Goal: Book appointment/travel/reservation

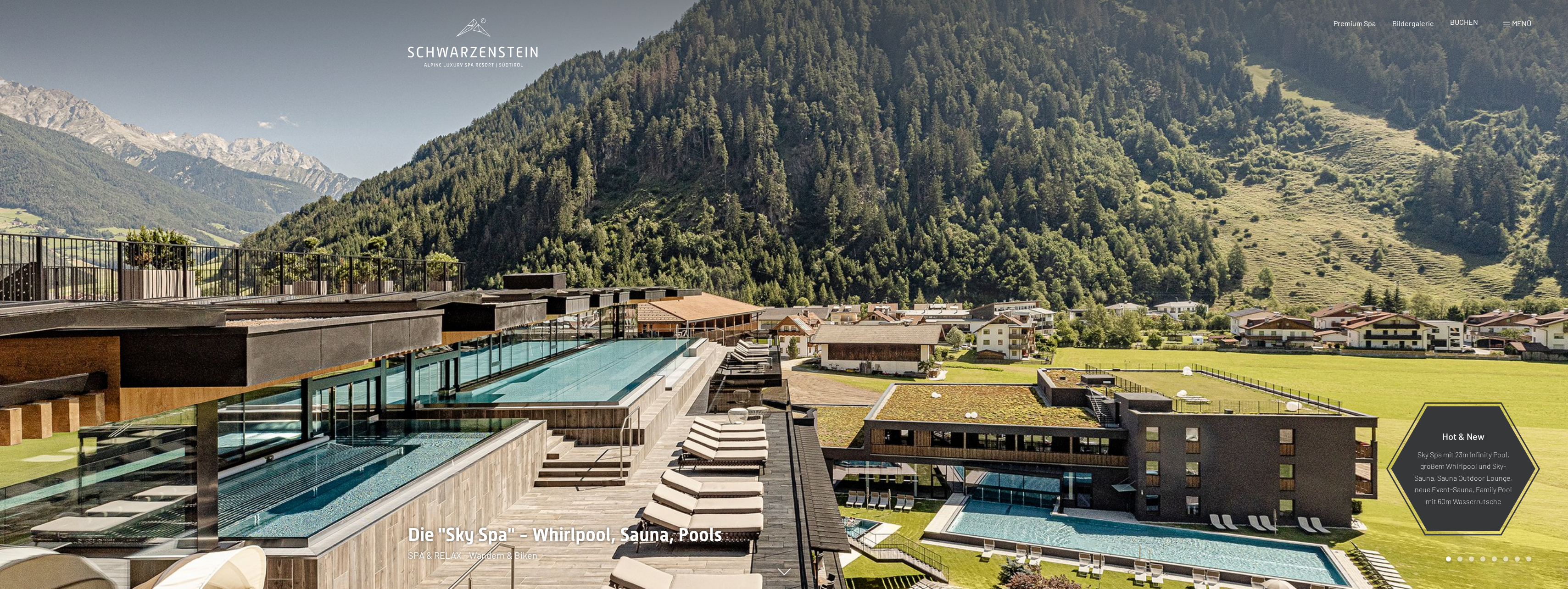
click at [1464, 19] on span "BUCHEN" at bounding box center [1464, 21] width 28 height 8
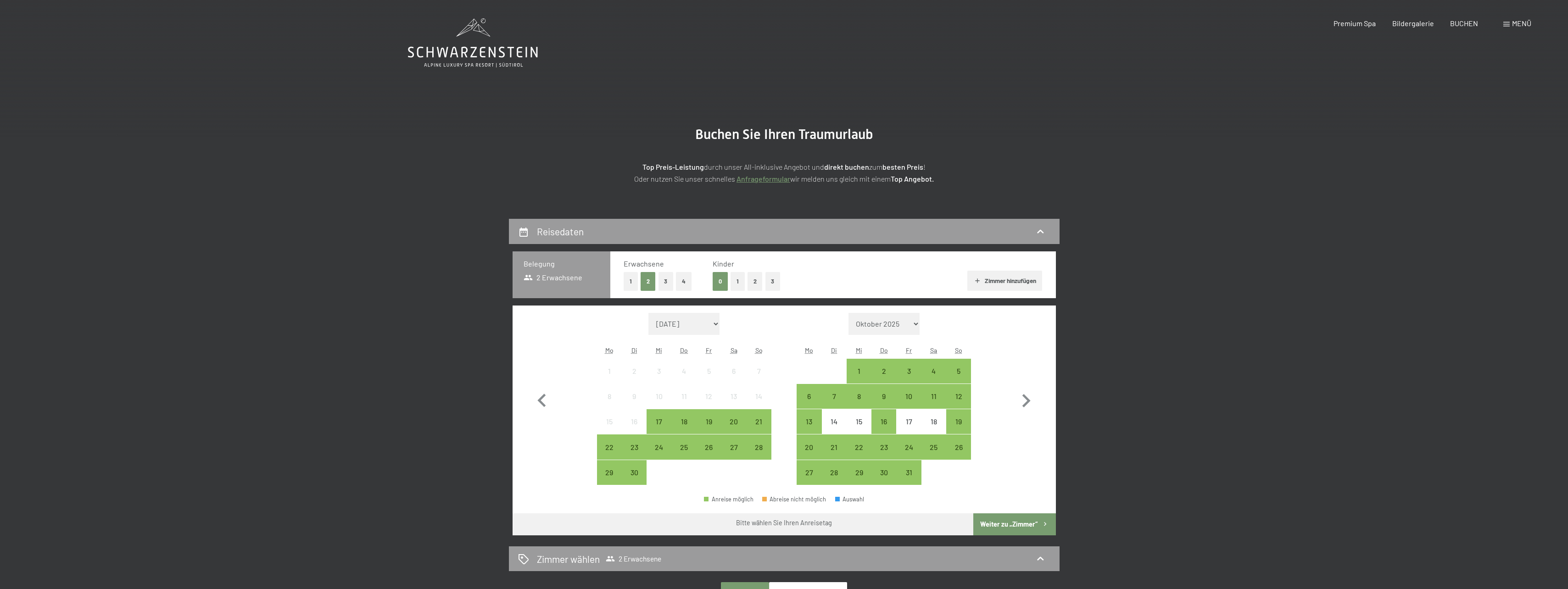
click at [633, 278] on button "1" at bounding box center [631, 281] width 14 height 18
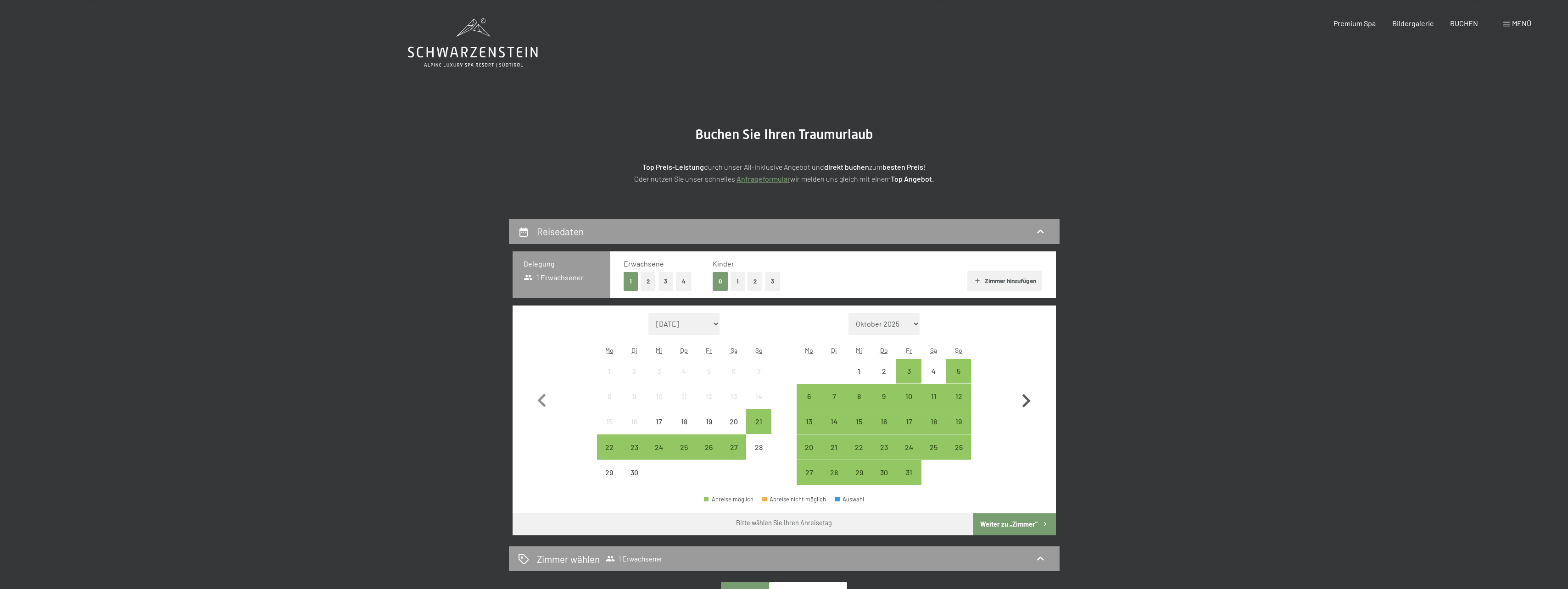
click at [1034, 398] on icon "button" at bounding box center [1025, 400] width 27 height 27
select select "2025-10-01"
select select "2025-11-01"
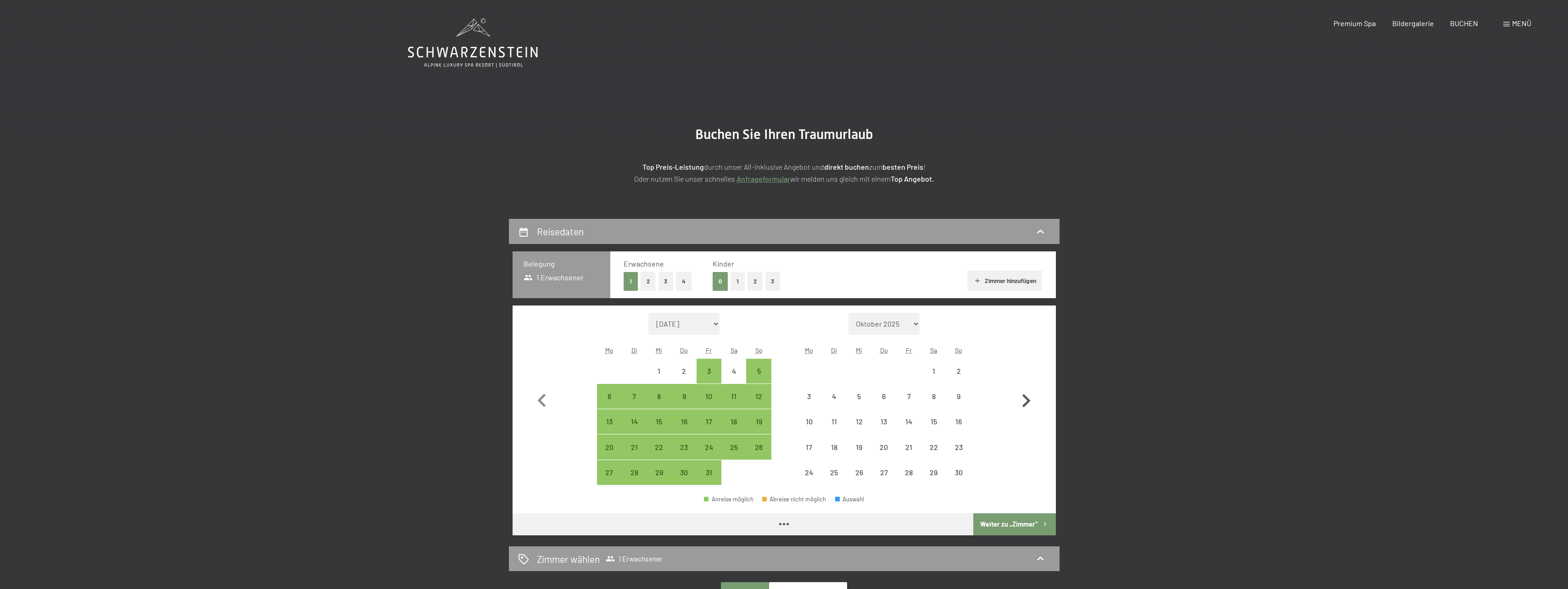
select select "2025-10-01"
select select "2025-11-01"
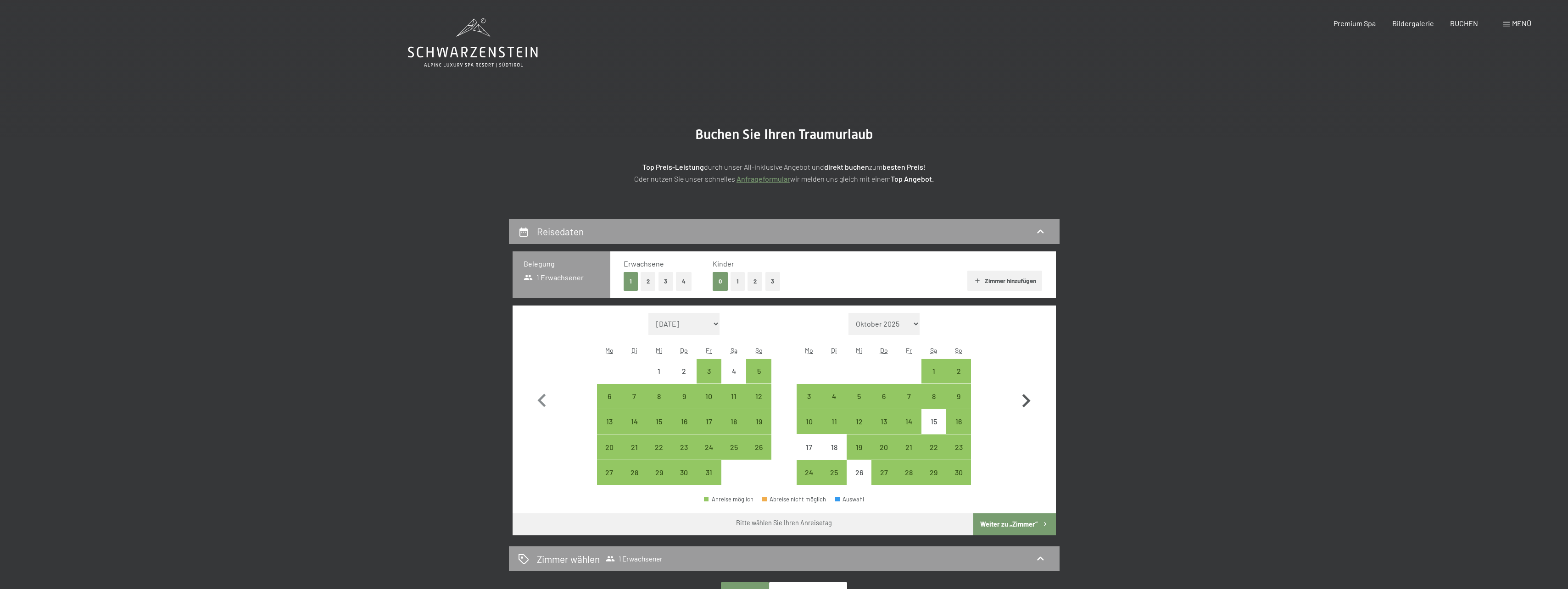
click at [1033, 399] on icon "button" at bounding box center [1025, 400] width 27 height 27
select select "2025-11-01"
select select "2025-12-01"
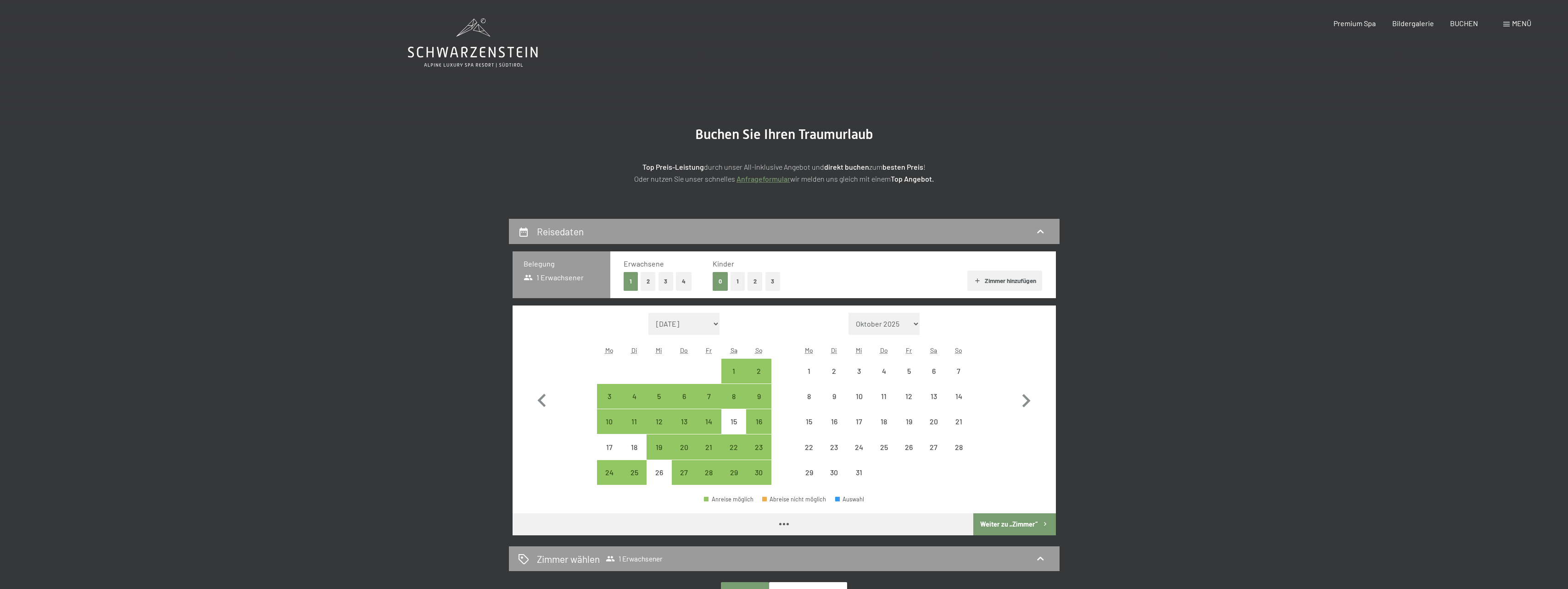
select select "2025-11-01"
select select "2025-12-01"
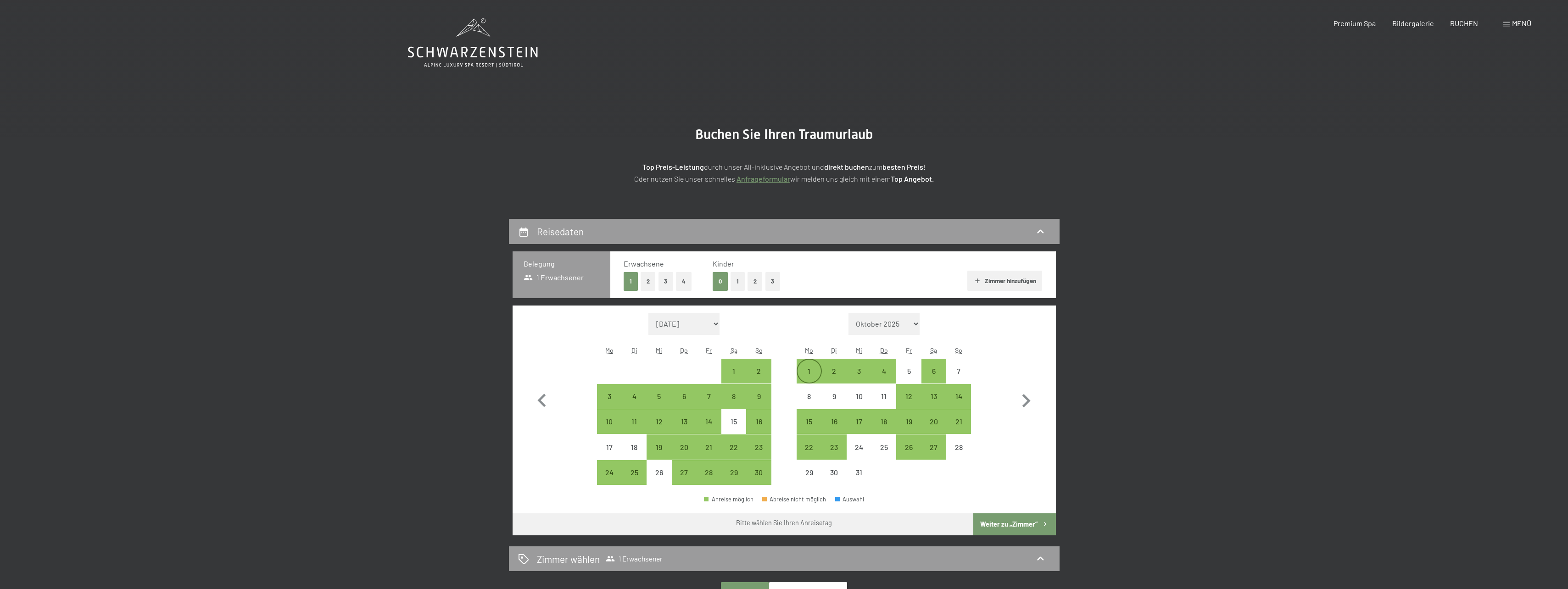
drag, startPoint x: 802, startPoint y: 377, endPoint x: 819, endPoint y: 375, distance: 17.1
click at [802, 377] on div "1" at bounding box center [809, 379] width 23 height 23
select select "2025-11-01"
select select "2025-12-01"
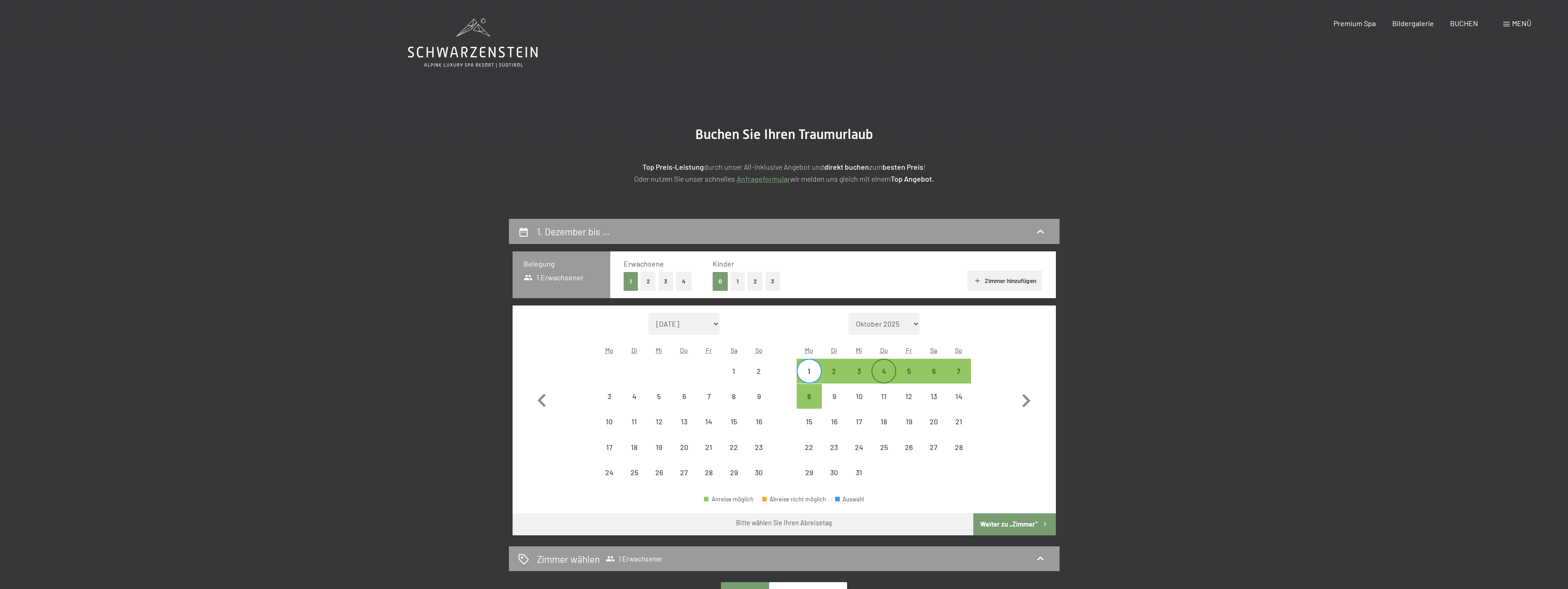
click at [880, 374] on div "4" at bounding box center [884, 379] width 23 height 23
select select "2025-11-01"
select select "2025-12-01"
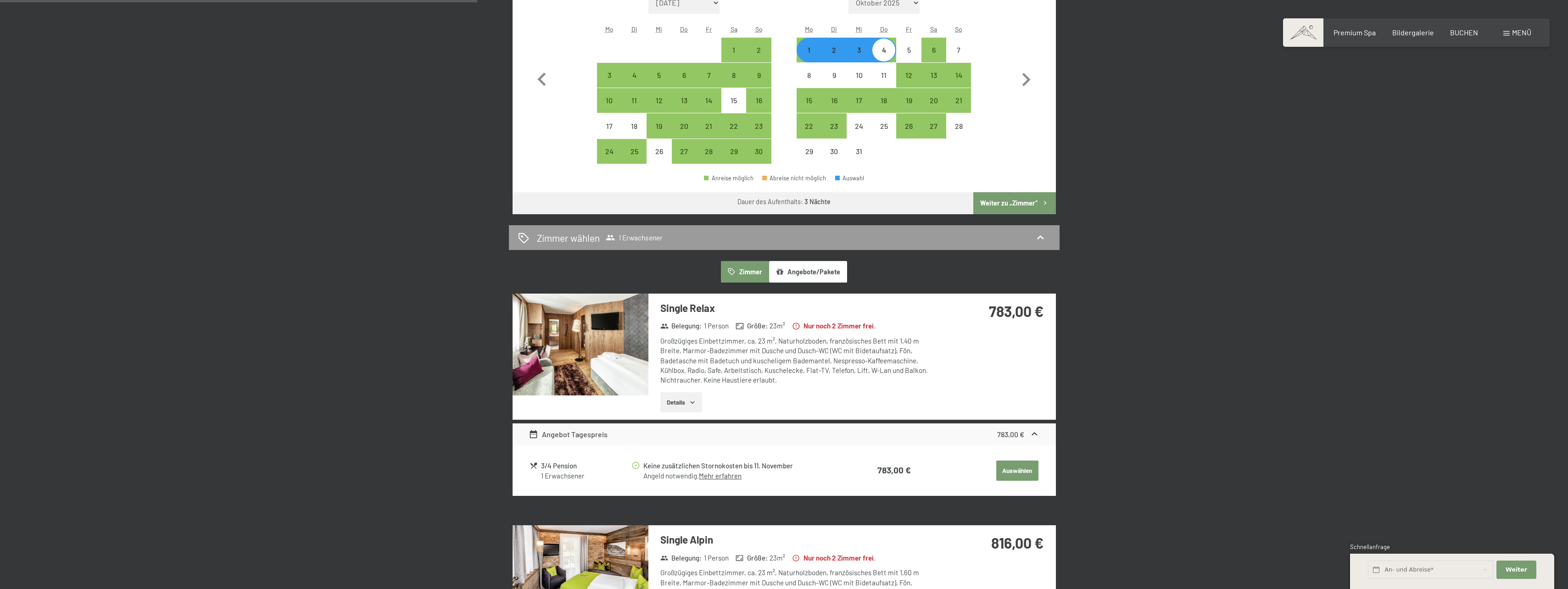
scroll to position [184, 0]
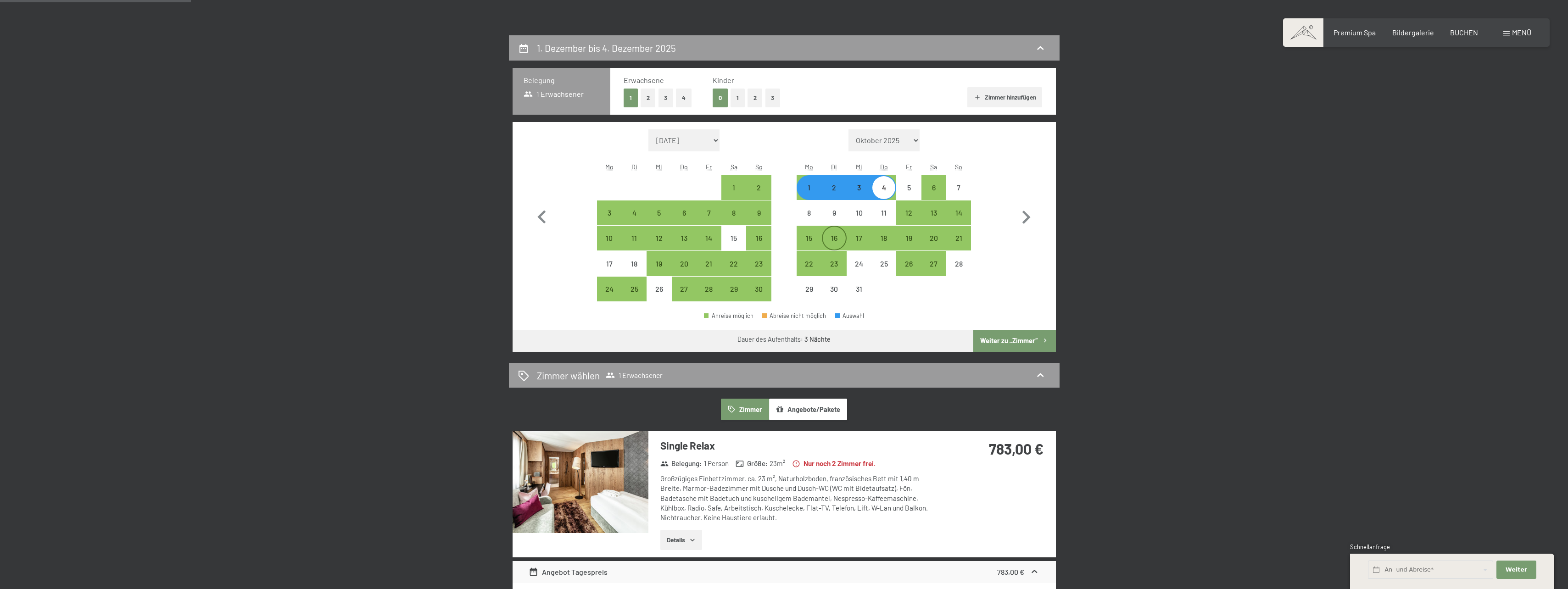
drag, startPoint x: 813, startPoint y: 243, endPoint x: 838, endPoint y: 236, distance: 26.0
click at [813, 242] on div "15" at bounding box center [809, 246] width 23 height 23
select select "2025-11-01"
select select "2025-12-01"
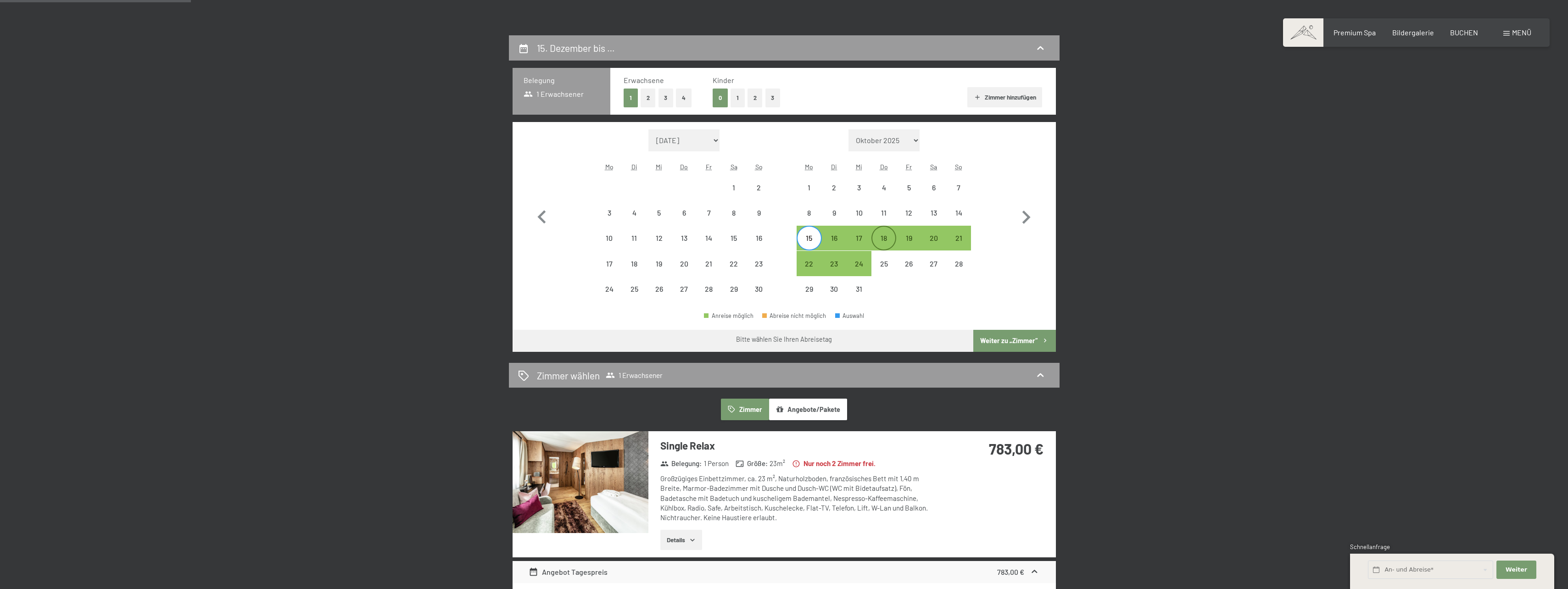
click at [880, 233] on div "18" at bounding box center [884, 238] width 23 height 23
select select "2025-11-01"
select select "2025-12-01"
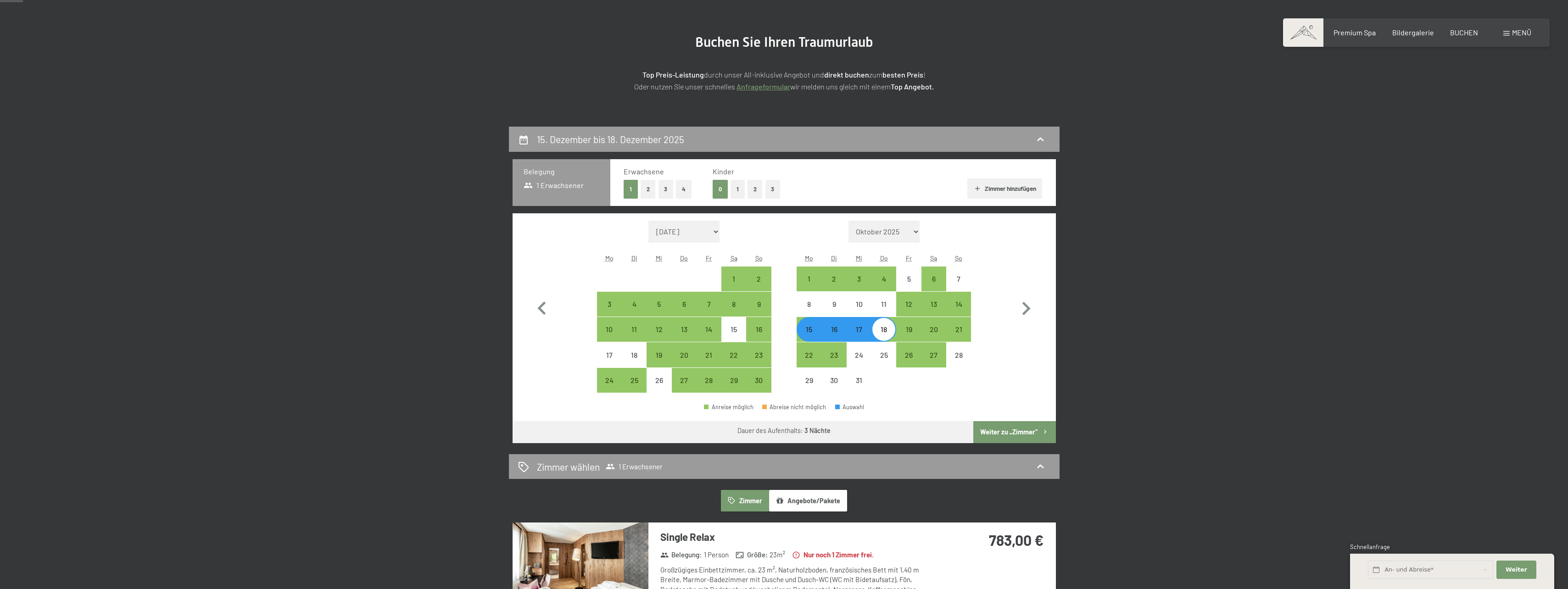
scroll to position [0, 0]
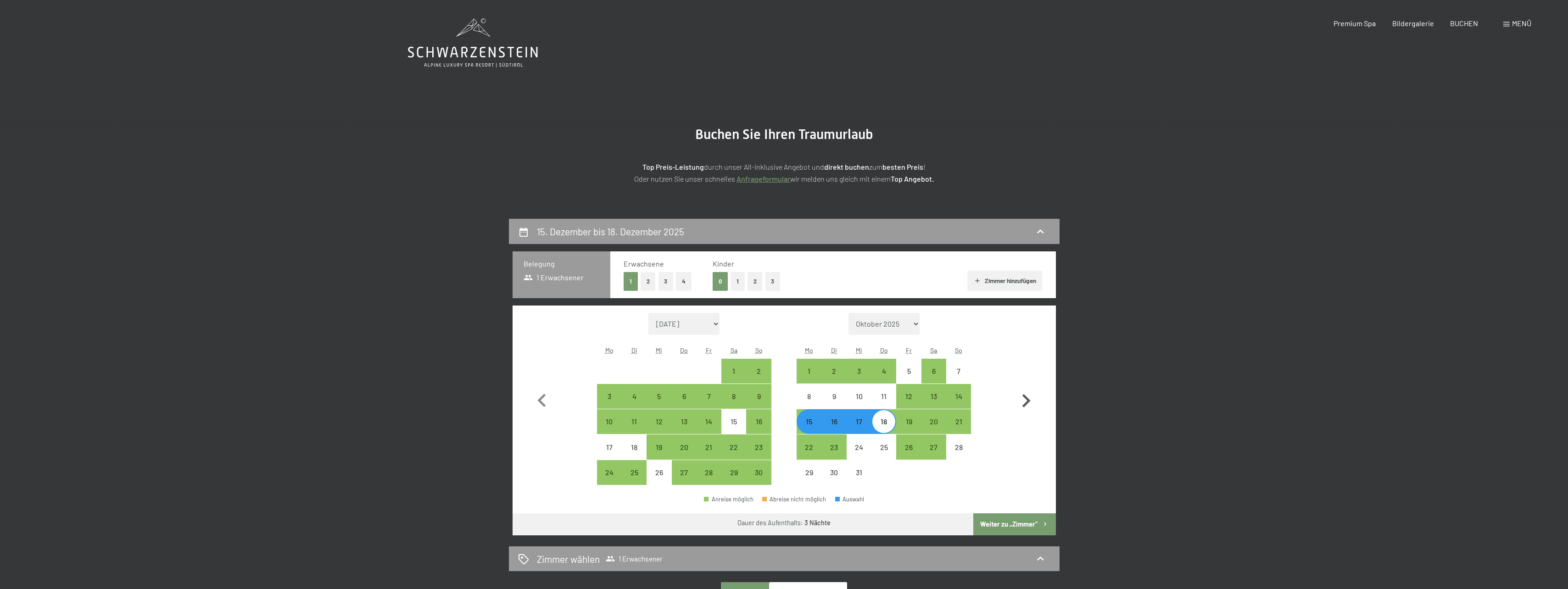
click at [1029, 402] on icon "button" at bounding box center [1026, 400] width 8 height 13
select select "2025-12-01"
select select "2026-01-01"
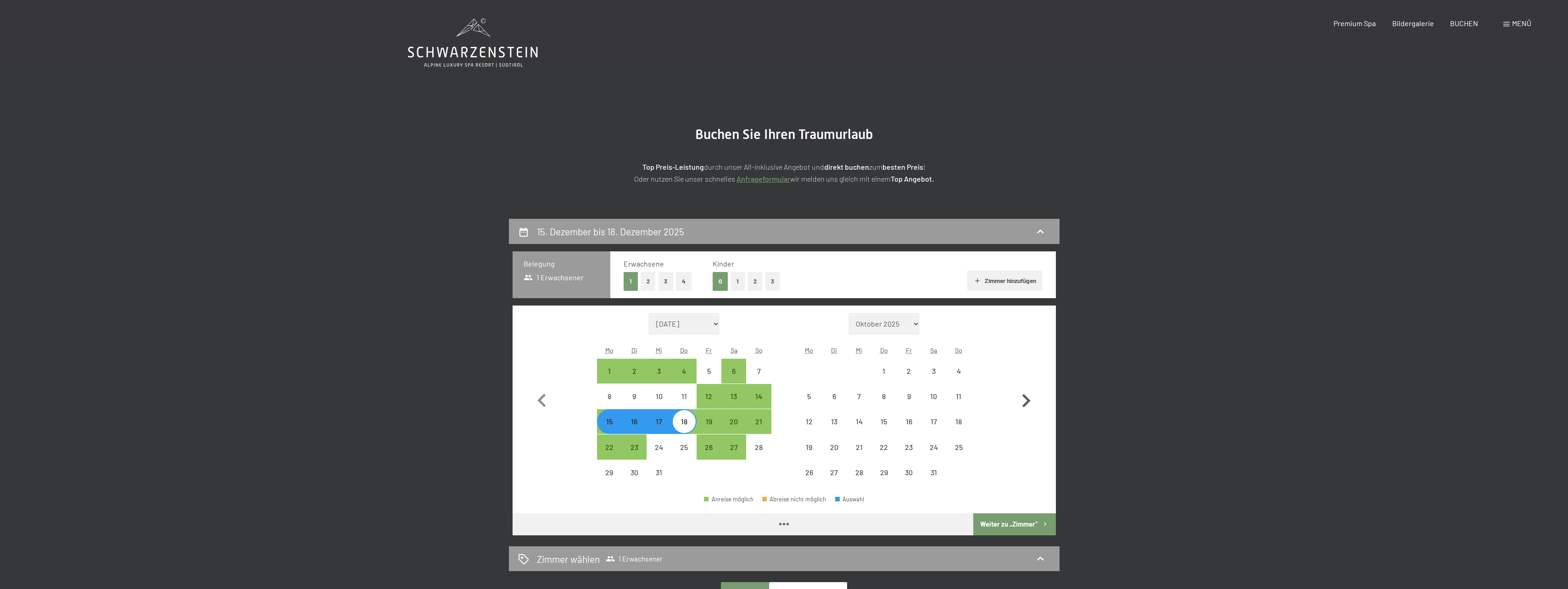
click at [1029, 401] on icon "button" at bounding box center [1026, 400] width 8 height 13
select select "2026-01-01"
select select "2026-02-01"
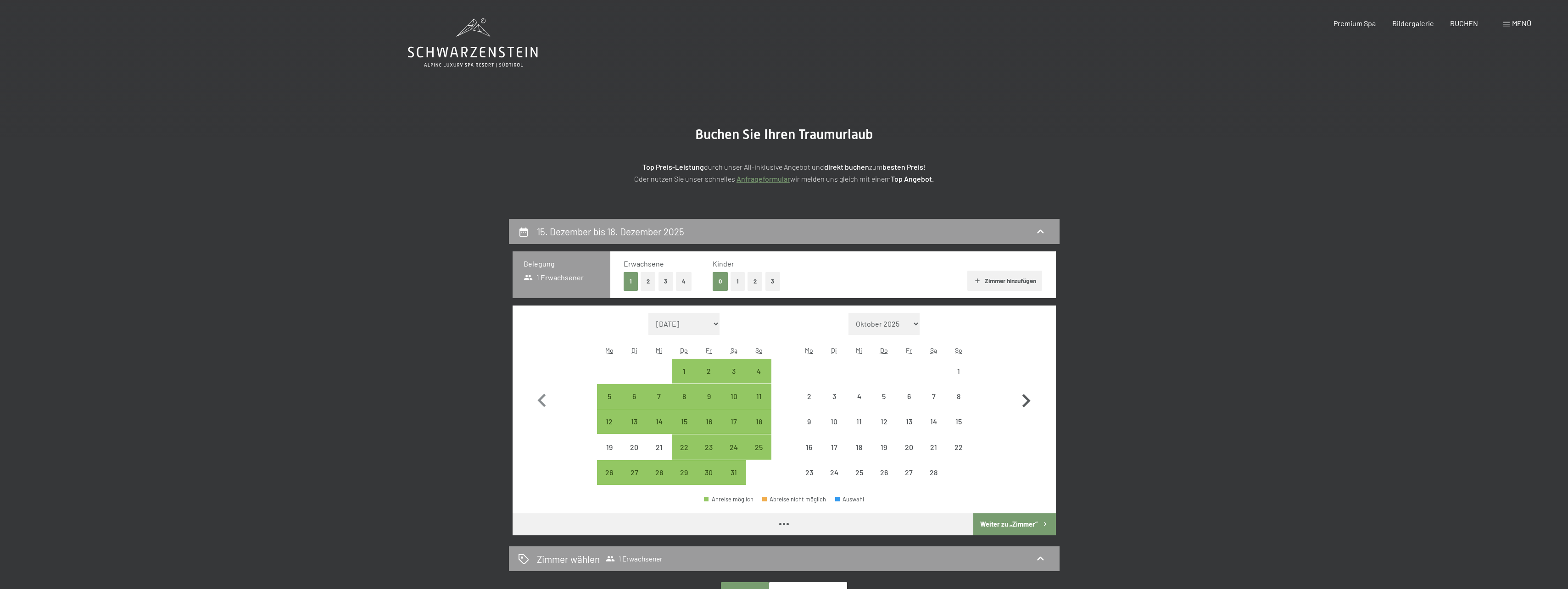
select select "2026-01-01"
select select "2026-02-01"
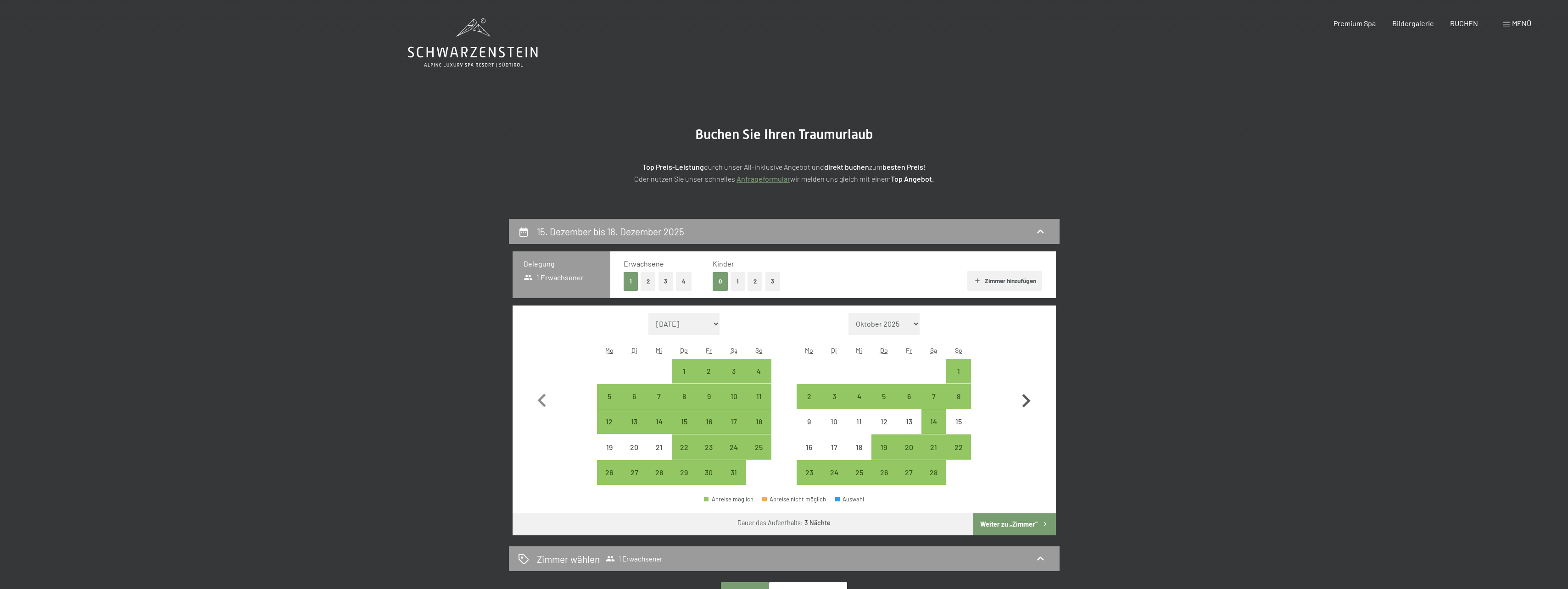
click at [1029, 401] on icon "button" at bounding box center [1026, 400] width 8 height 13
select select "2026-02-01"
select select "2026-03-01"
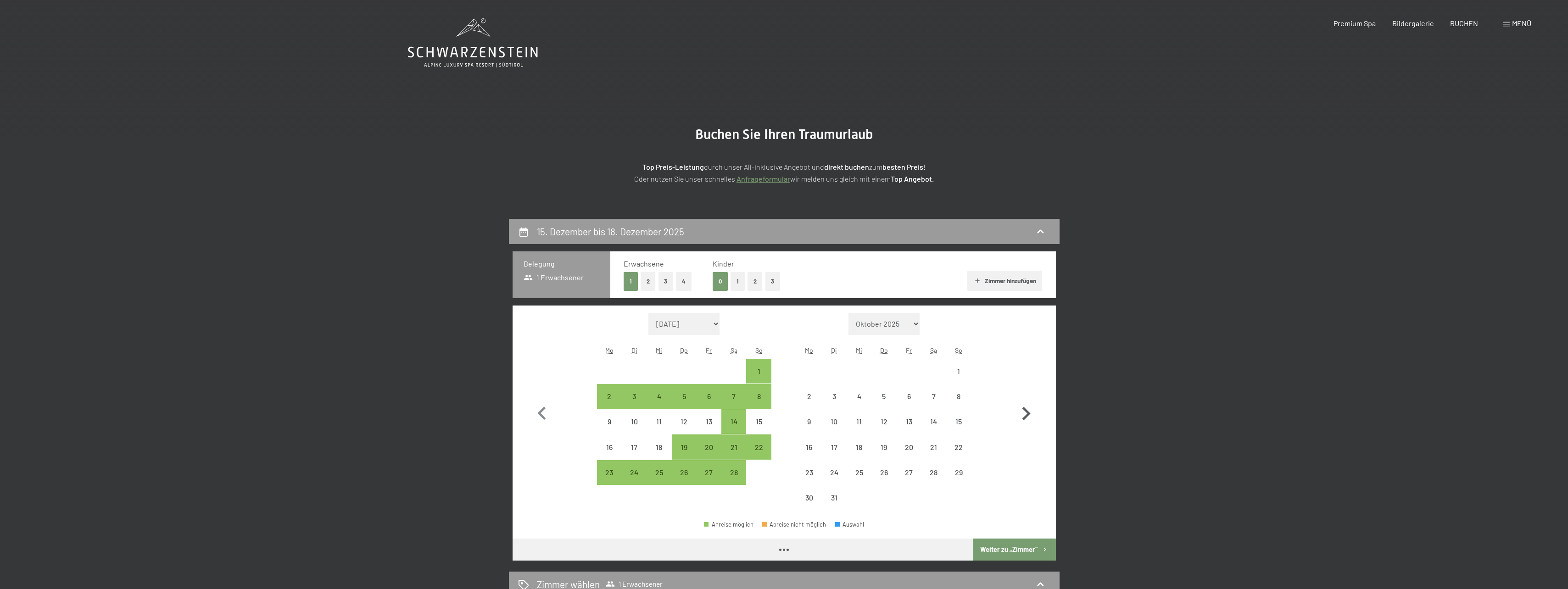
select select "2026-02-01"
select select "2026-03-01"
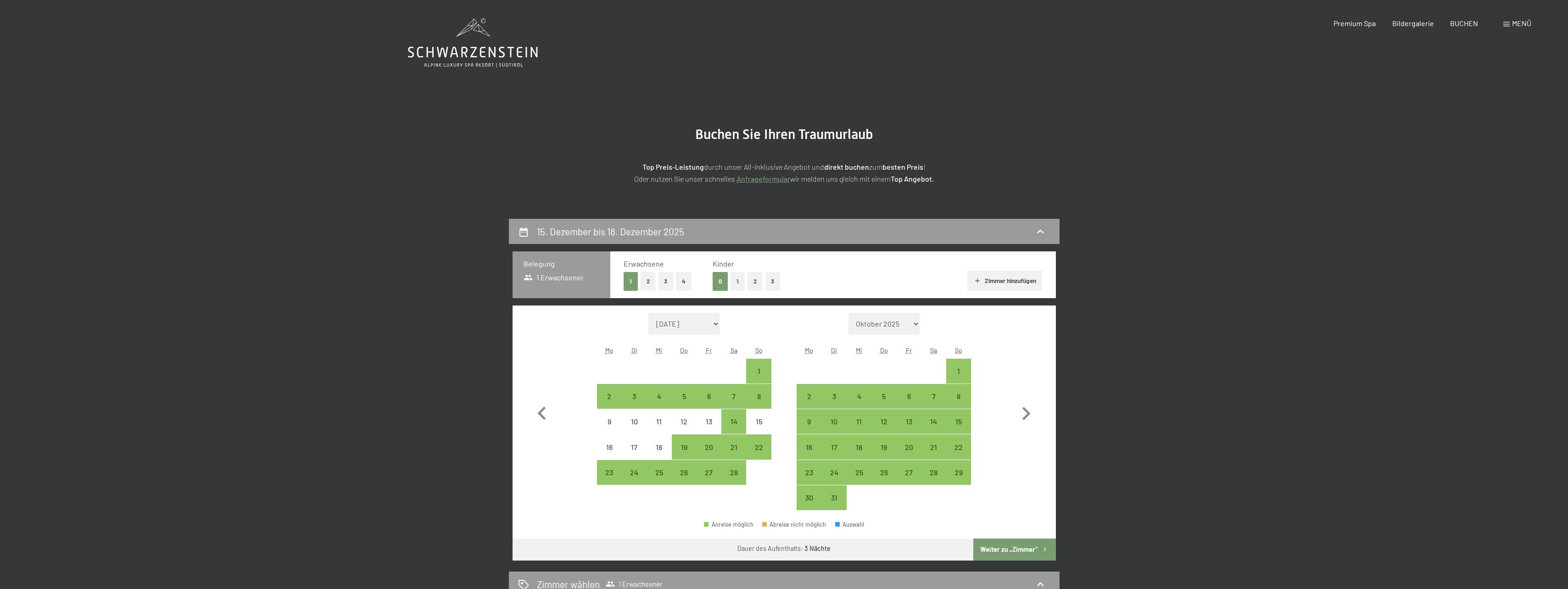
drag, startPoint x: 812, startPoint y: 407, endPoint x: 846, endPoint y: 399, distance: 34.9
click at [812, 407] on div "2" at bounding box center [809, 404] width 23 height 23
select select "2026-02-01"
select select "2026-03-01"
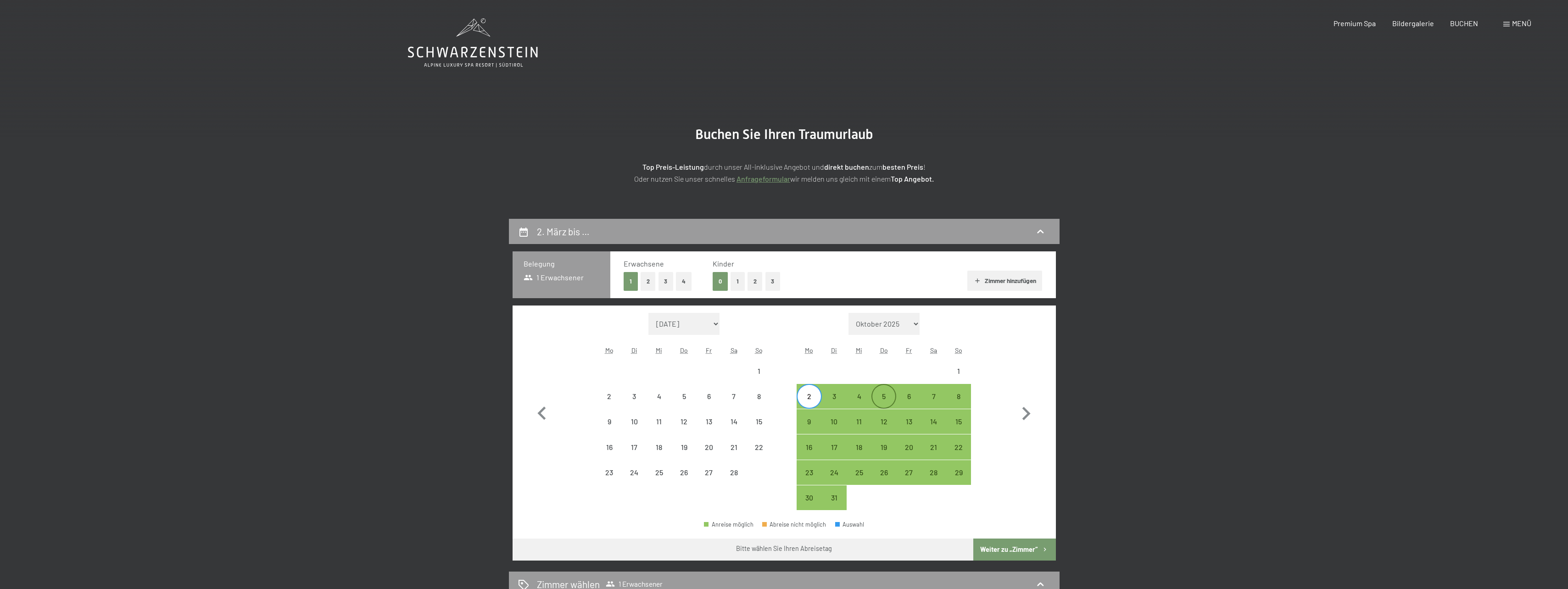
click at [888, 399] on div "5" at bounding box center [884, 404] width 23 height 23
select select "2026-02-01"
select select "2026-03-01"
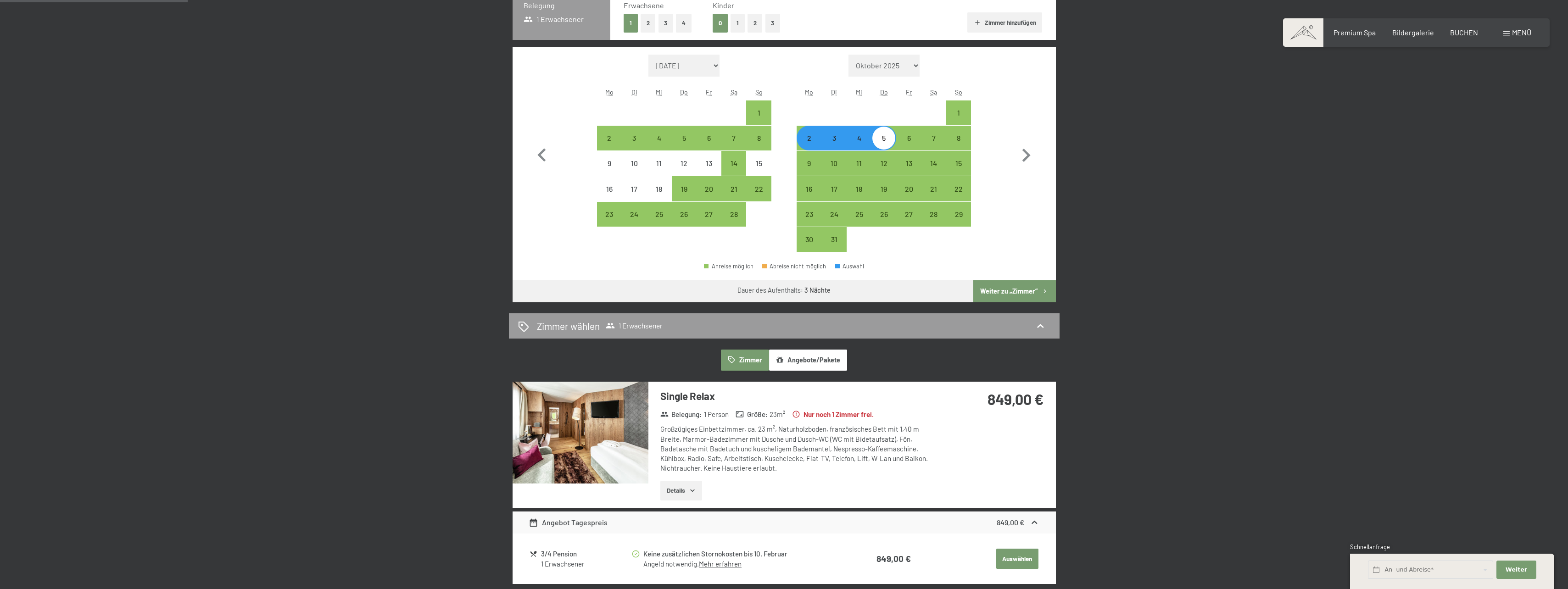
scroll to position [184, 0]
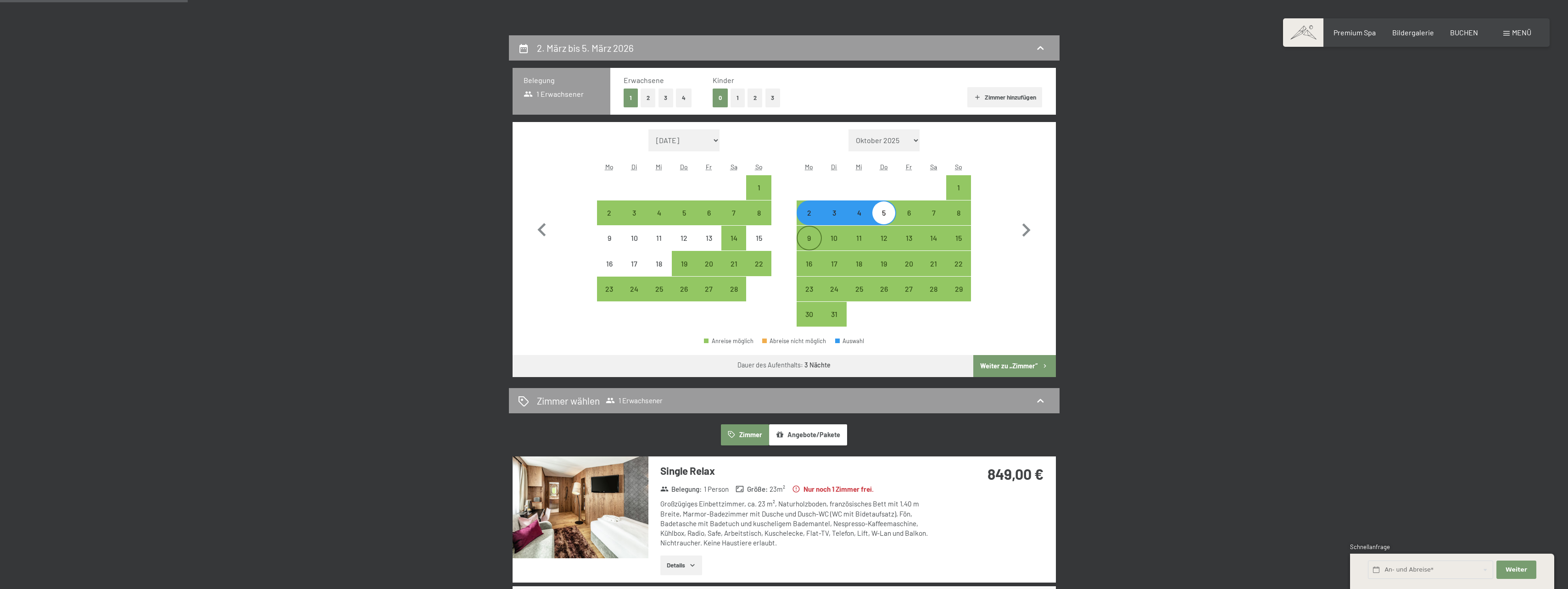
click at [811, 249] on div "9" at bounding box center [809, 246] width 23 height 23
select select "2026-02-01"
select select "2026-03-01"
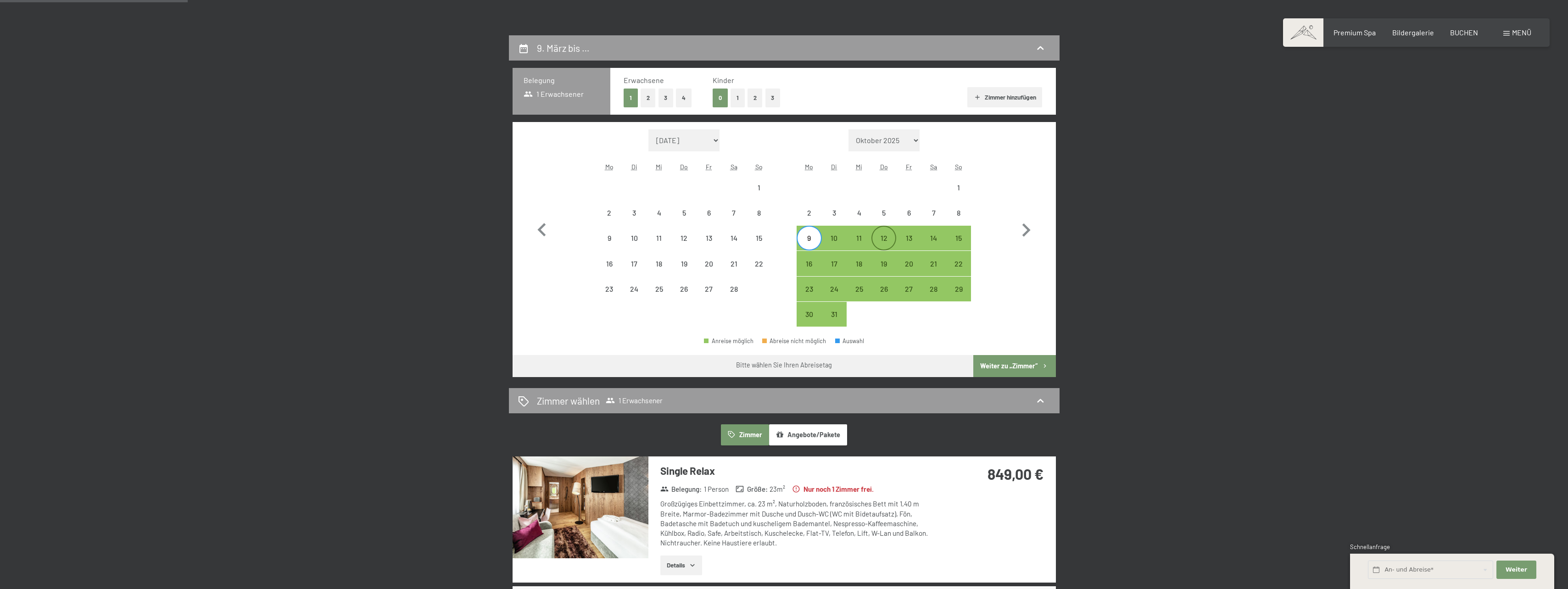
click at [877, 242] on div "12" at bounding box center [884, 246] width 23 height 23
select select "2026-02-01"
select select "2026-03-01"
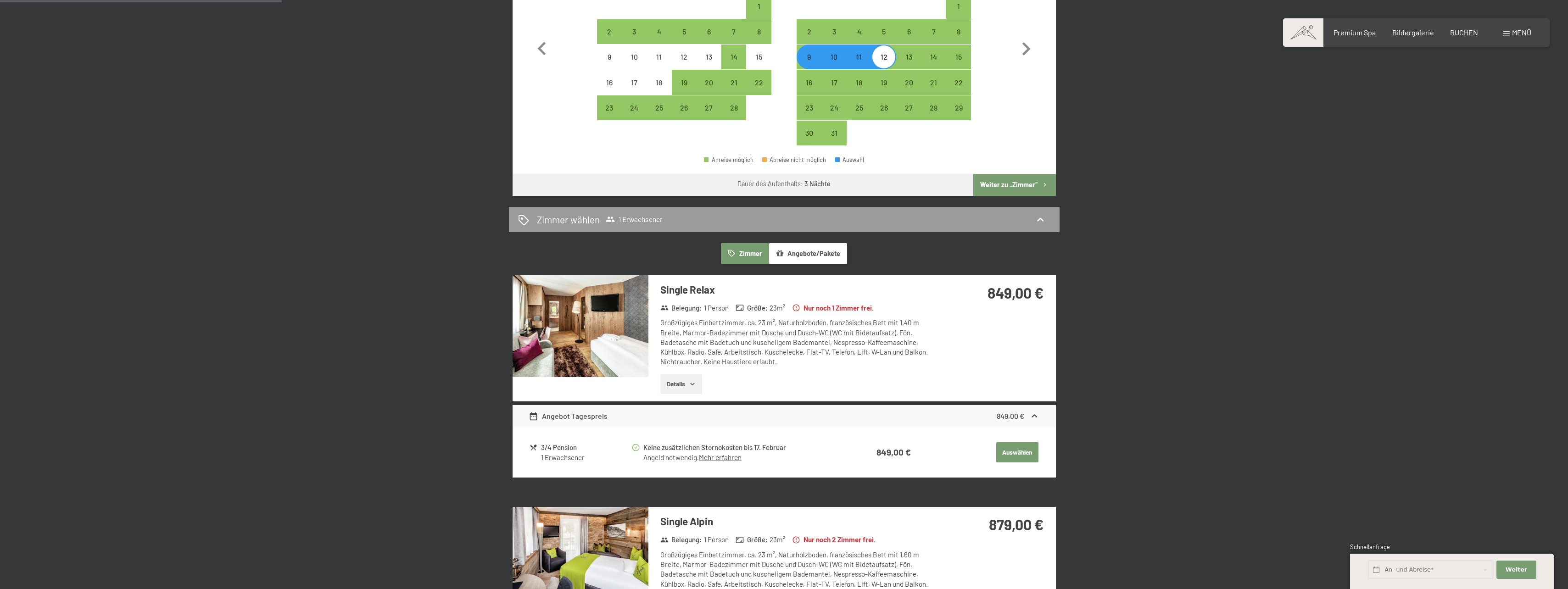
scroll to position [276, 0]
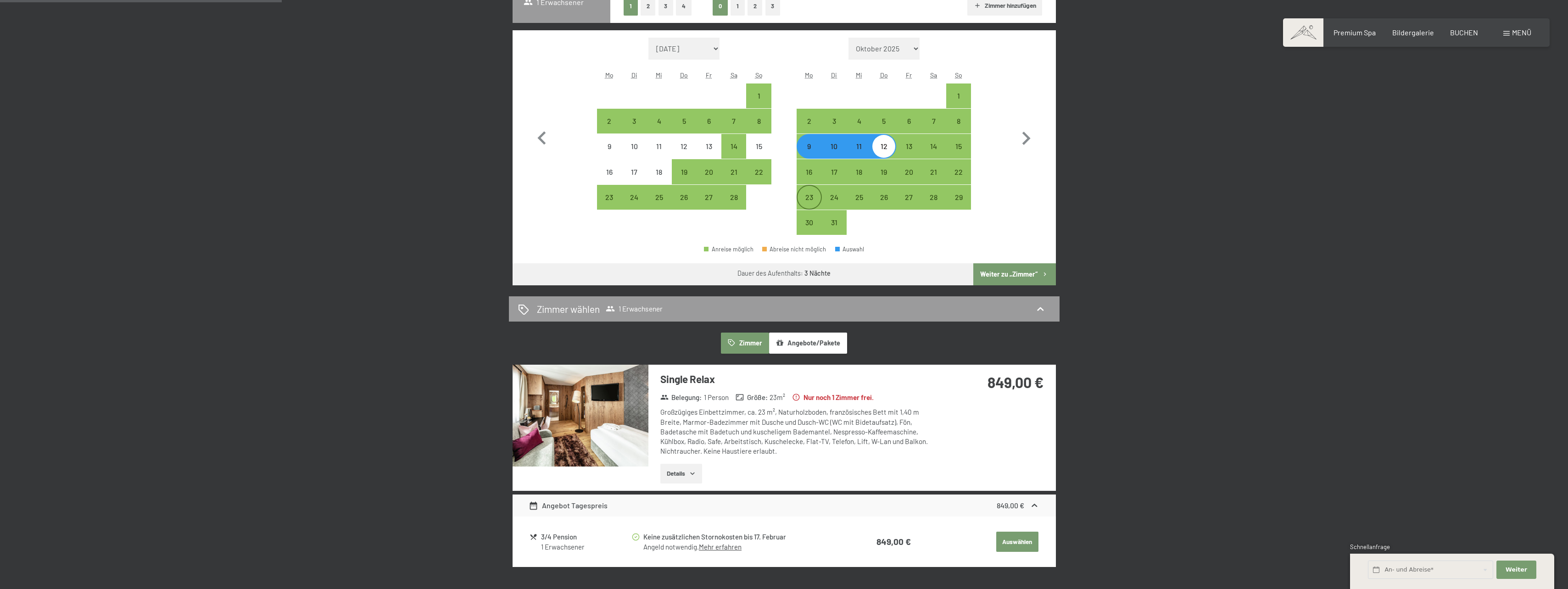
click at [811, 193] on div "23" at bounding box center [809, 204] width 23 height 23
select select "2026-02-01"
select select "2026-03-01"
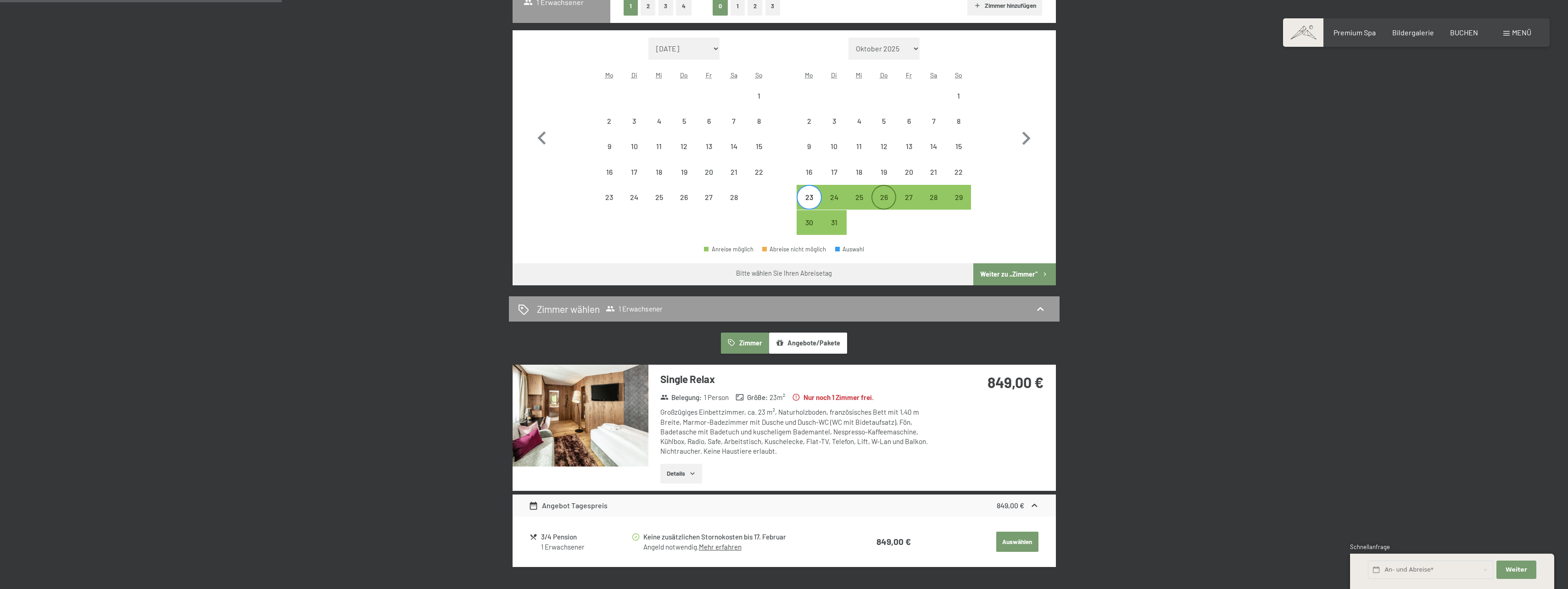
click at [889, 200] on div "26" at bounding box center [884, 204] width 23 height 23
select select "2026-02-01"
select select "2026-03-01"
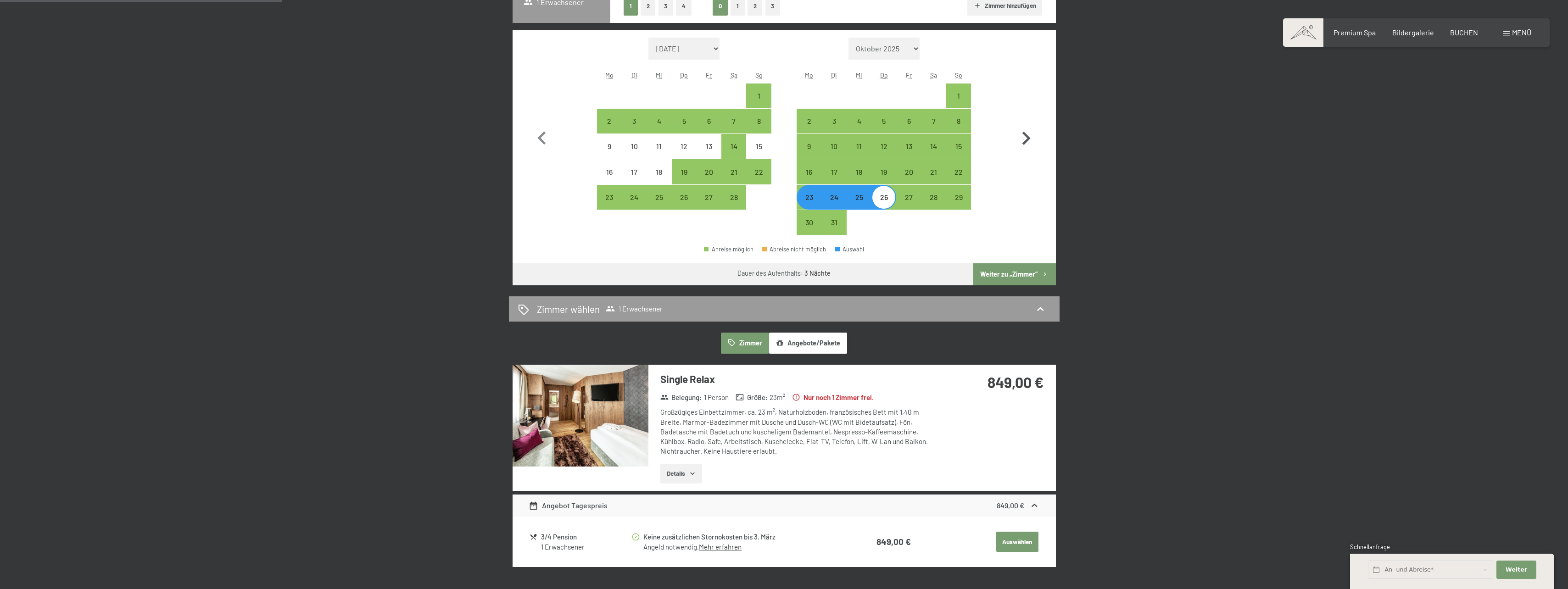
click at [1024, 134] on icon "button" at bounding box center [1026, 138] width 8 height 13
select select "2026-03-01"
select select "2026-04-01"
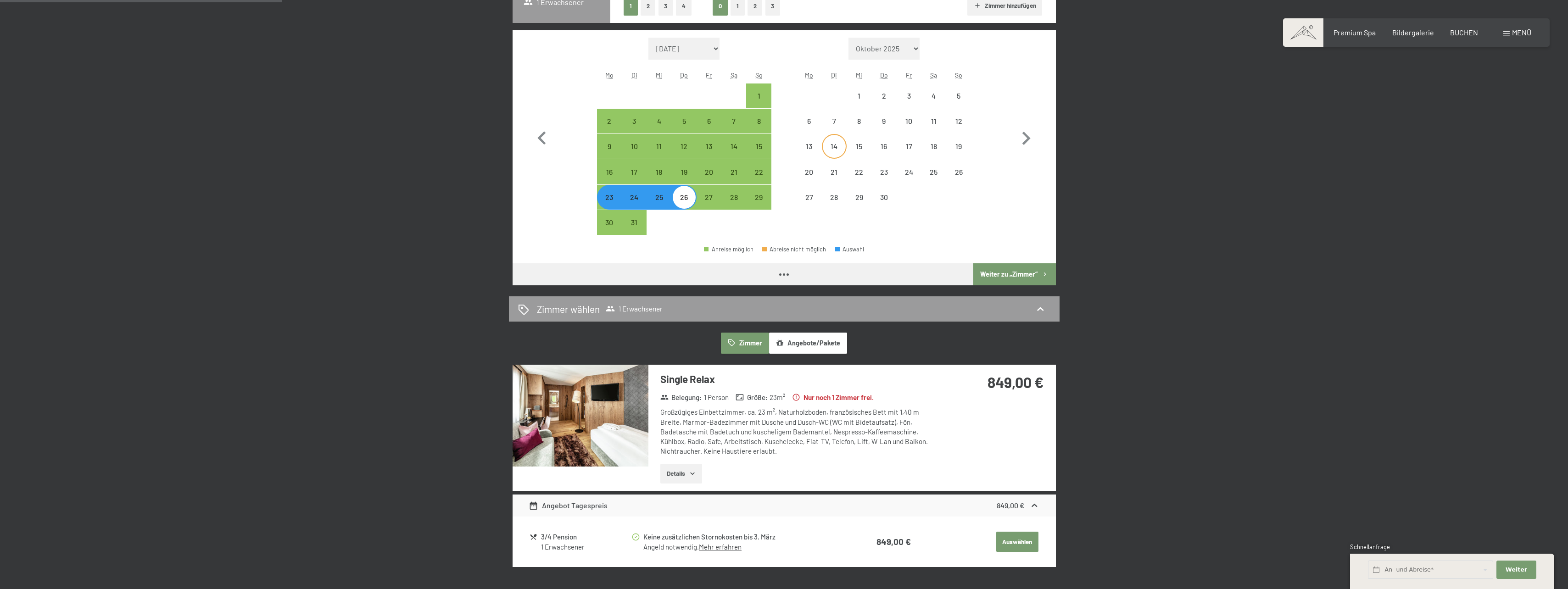
select select "2026-03-01"
select select "2026-04-01"
drag, startPoint x: 812, startPoint y: 130, endPoint x: 870, endPoint y: 129, distance: 58.0
click at [813, 129] on div "6" at bounding box center [809, 129] width 23 height 23
select select "2026-03-01"
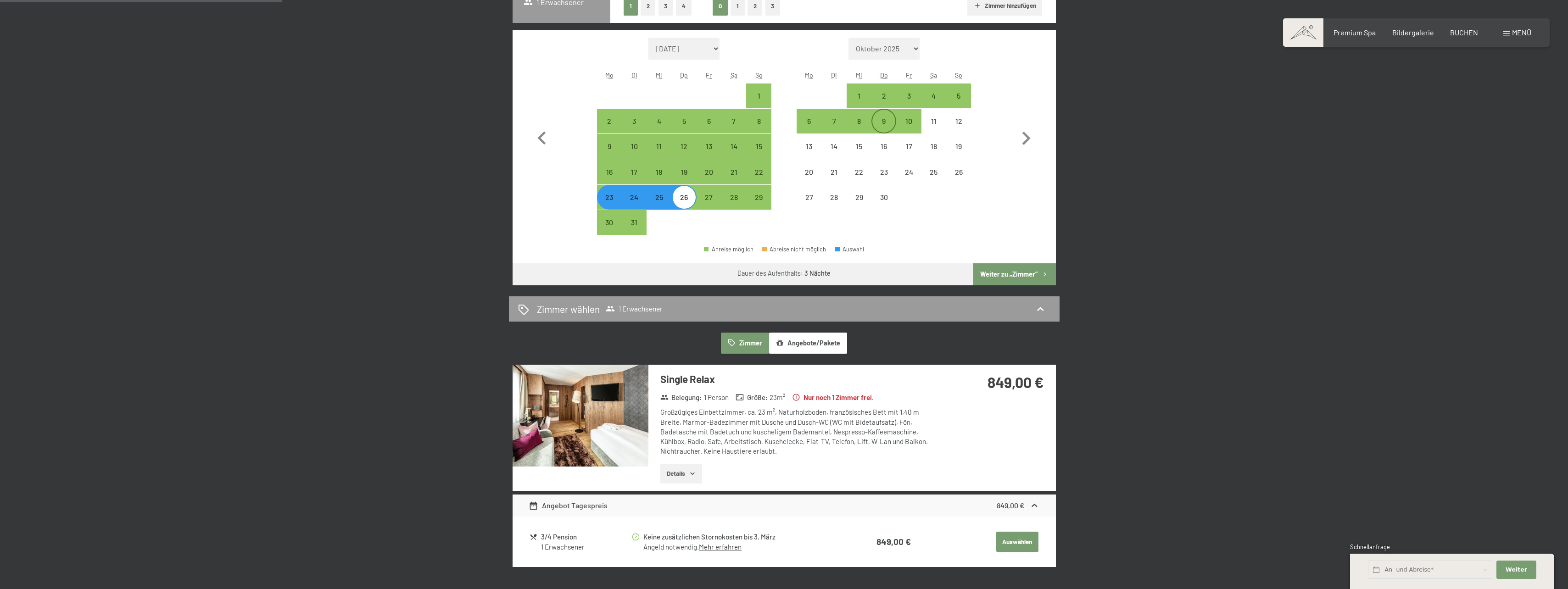
select select "2026-04-01"
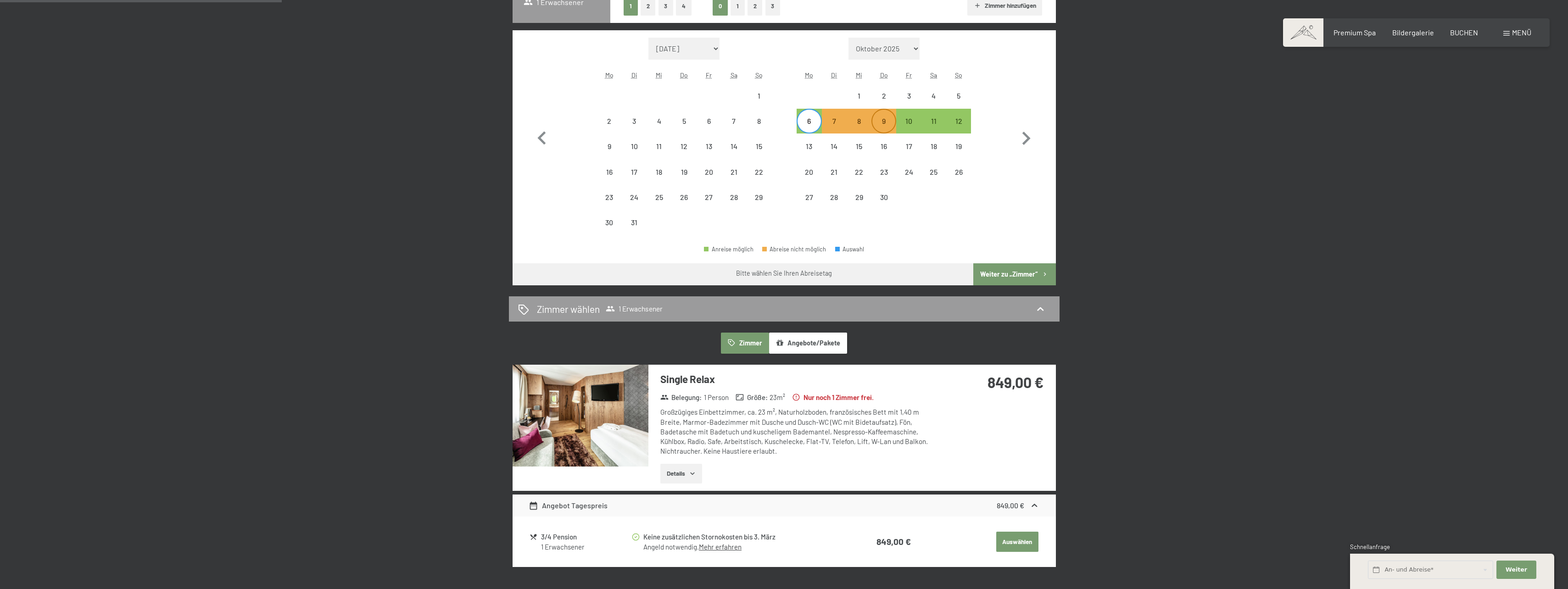
click at [877, 128] on div "9" at bounding box center [884, 129] width 23 height 23
select select "2026-03-01"
select select "2026-04-01"
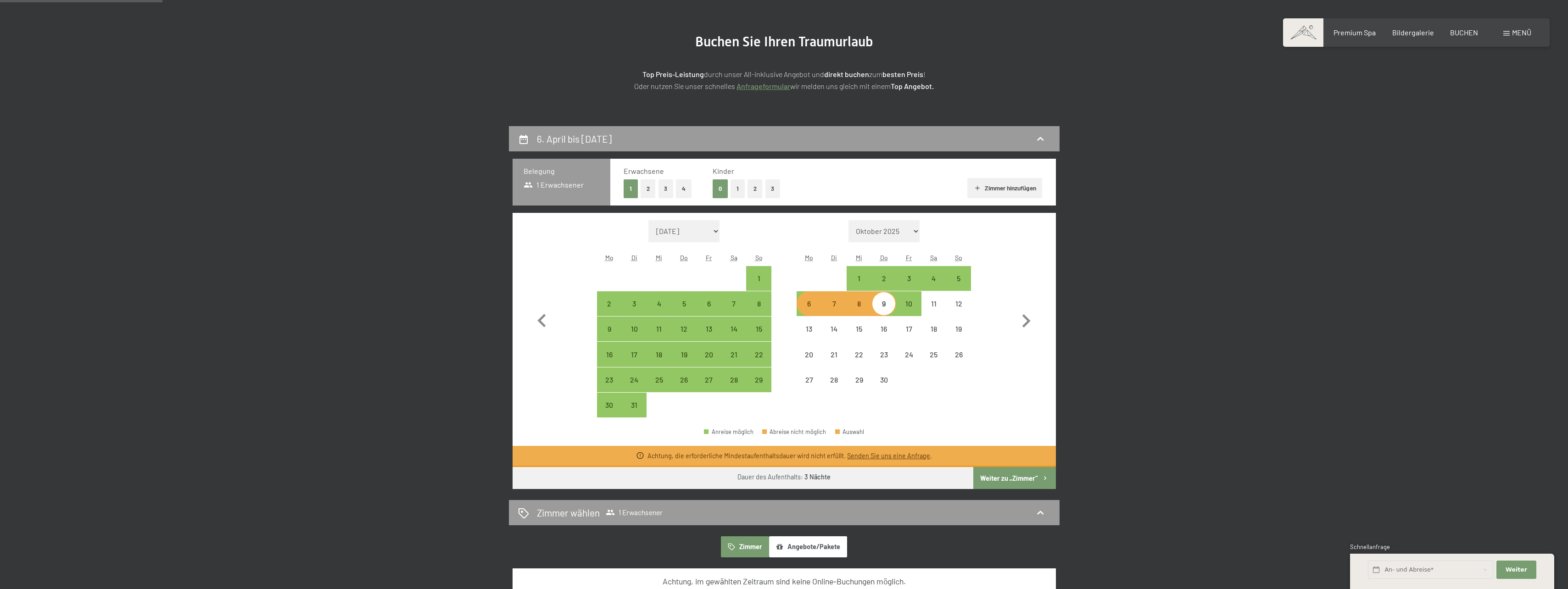
scroll to position [92, 0]
